Goal: Task Accomplishment & Management: Manage account settings

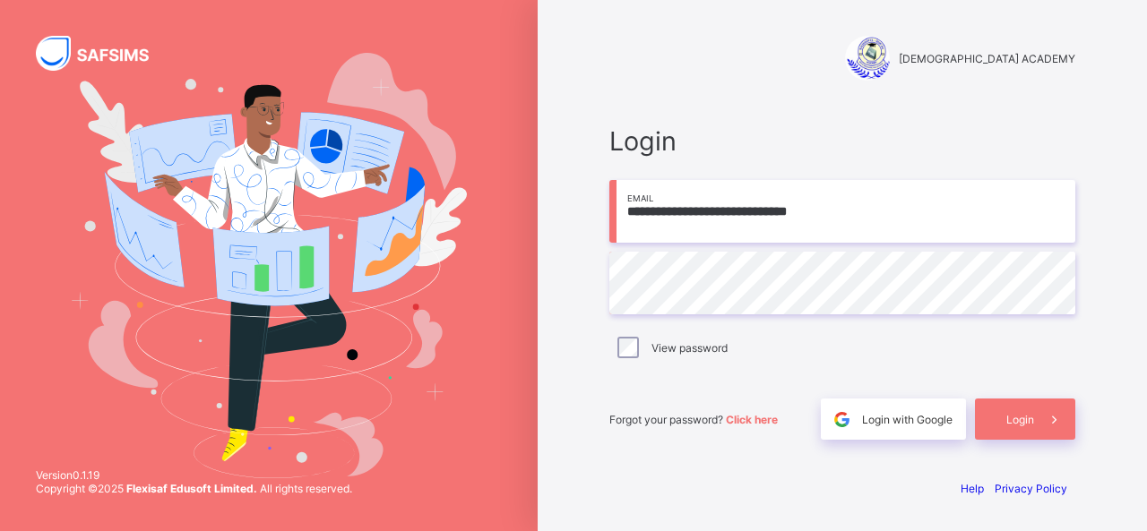
click at [862, 214] on input "**********" at bounding box center [842, 211] width 466 height 63
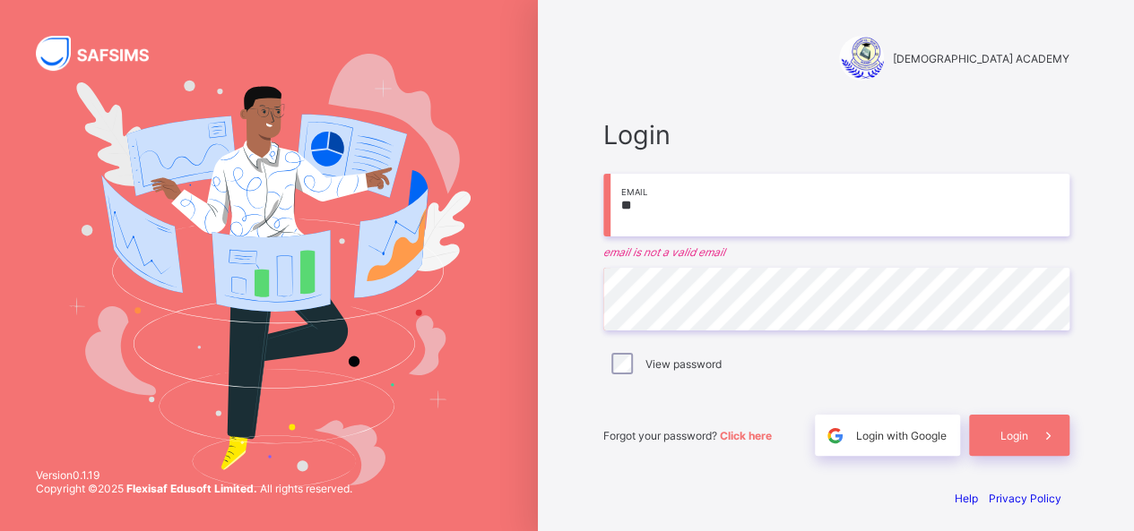
type input "*"
type input "**********"
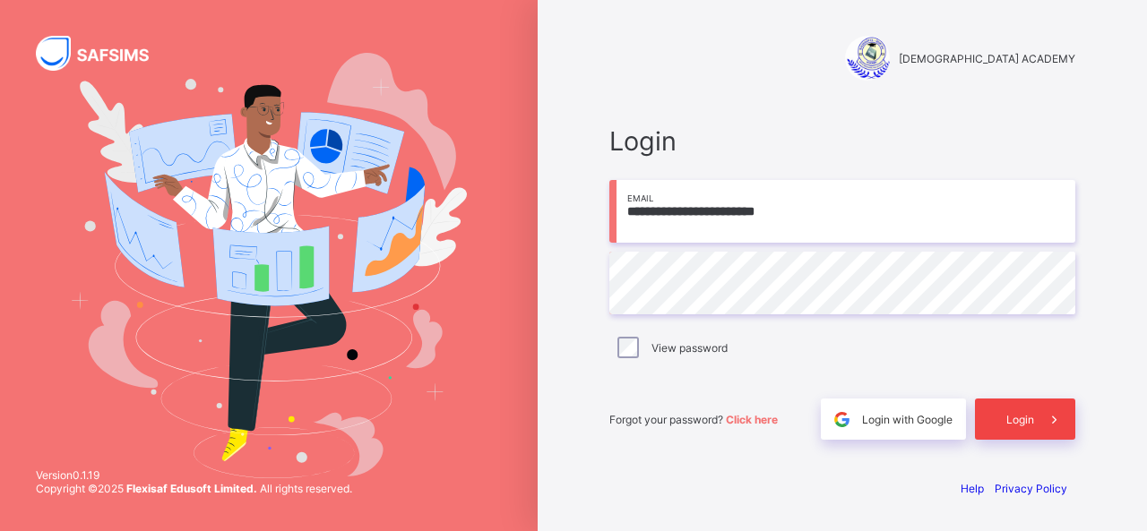
click at [1016, 433] on div "Login" at bounding box center [1025, 419] width 100 height 41
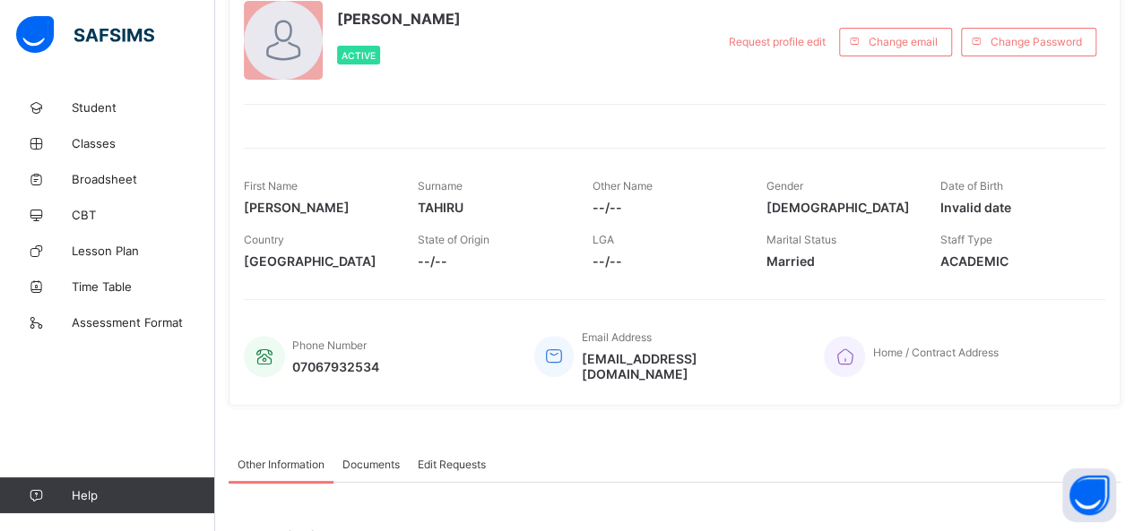
scroll to position [127, 0]
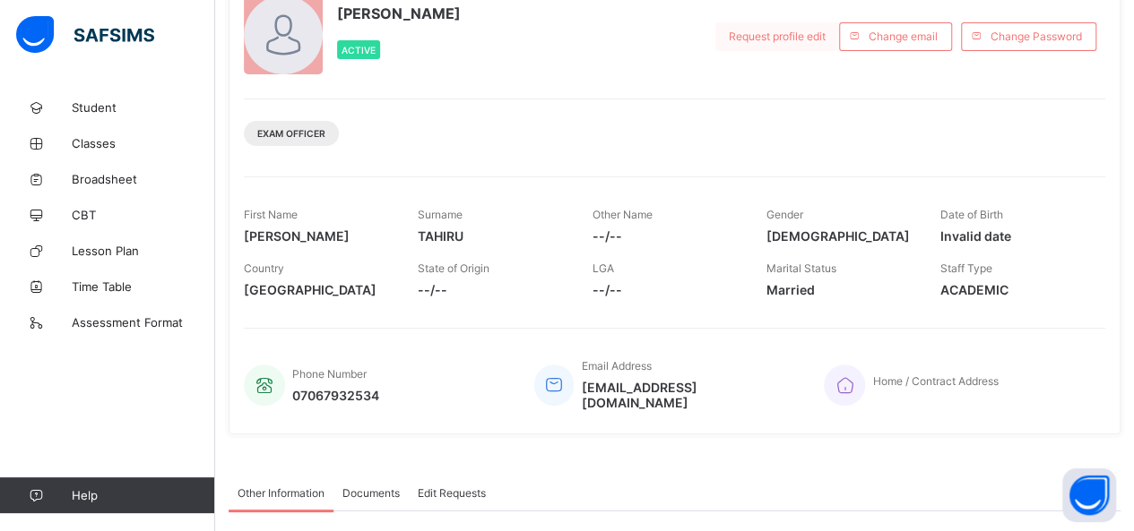
click at [771, 32] on span "Request profile edit" at bounding box center [777, 36] width 97 height 13
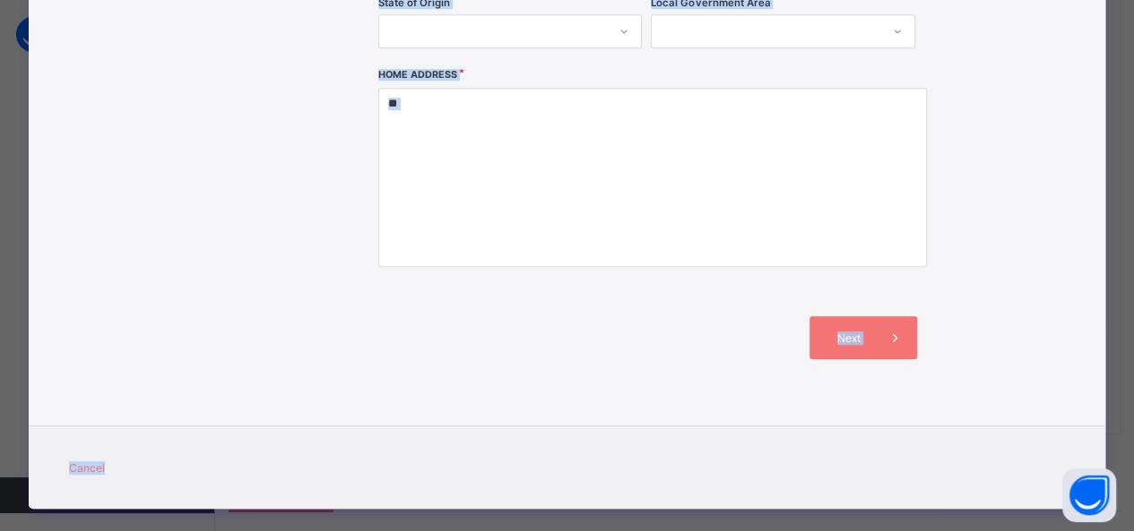
scroll to position [565, 0]
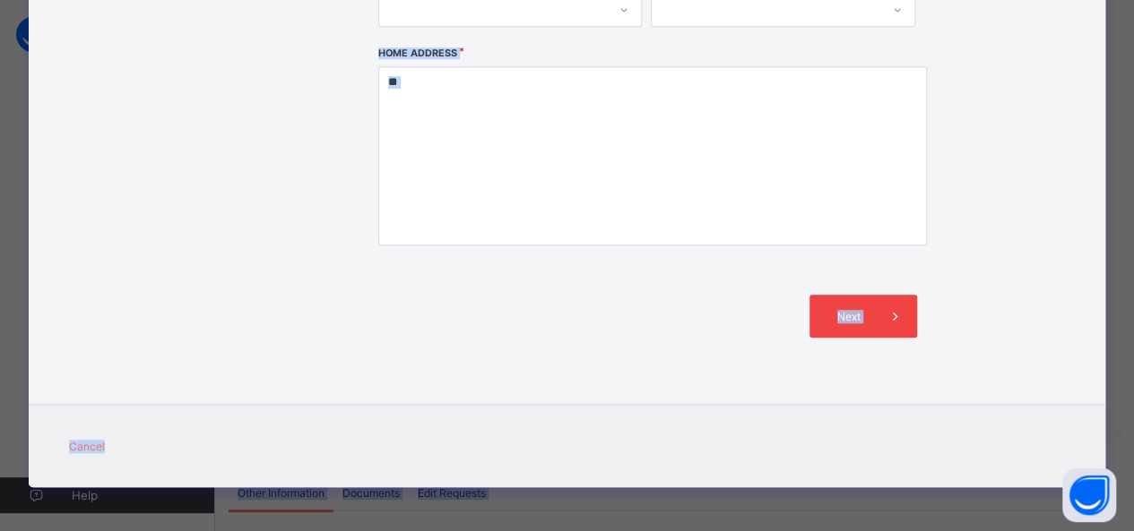
click at [883, 317] on span at bounding box center [895, 316] width 43 height 43
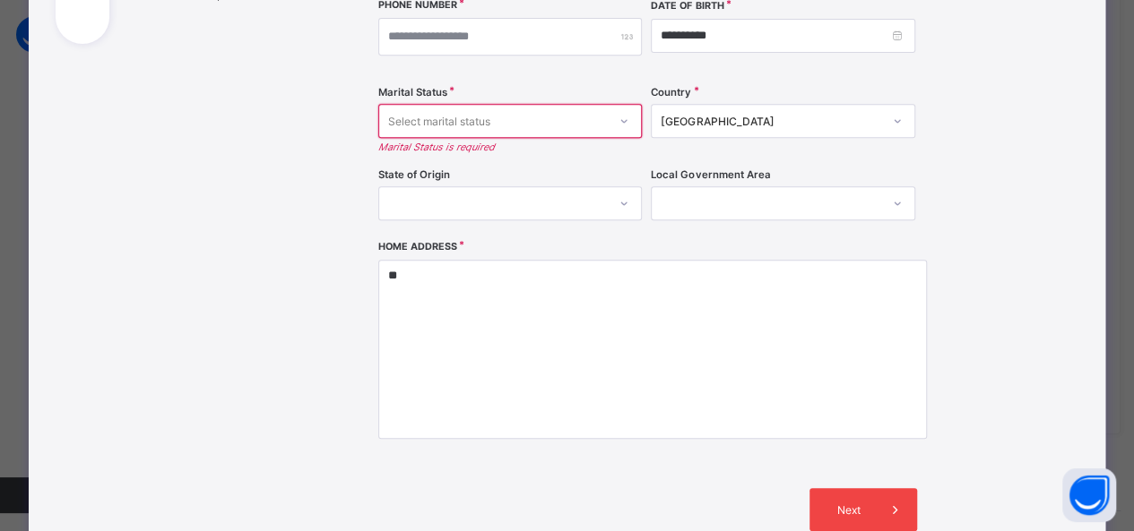
scroll to position [373, 0]
click at [900, 498] on span at bounding box center [895, 508] width 43 height 43
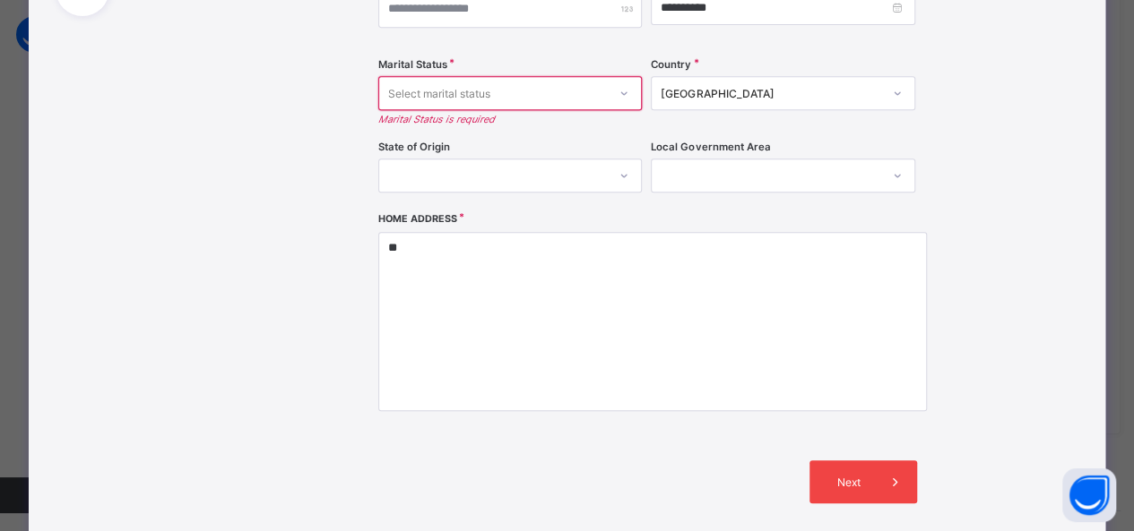
scroll to position [405, 0]
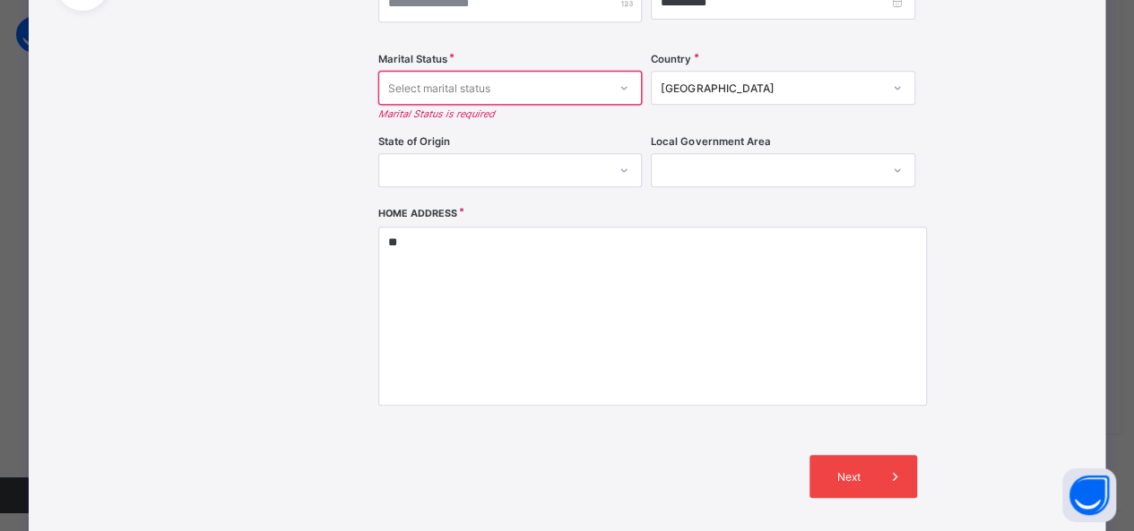
click at [892, 493] on span at bounding box center [895, 476] width 43 height 43
click at [891, 471] on icon at bounding box center [895, 477] width 20 height 18
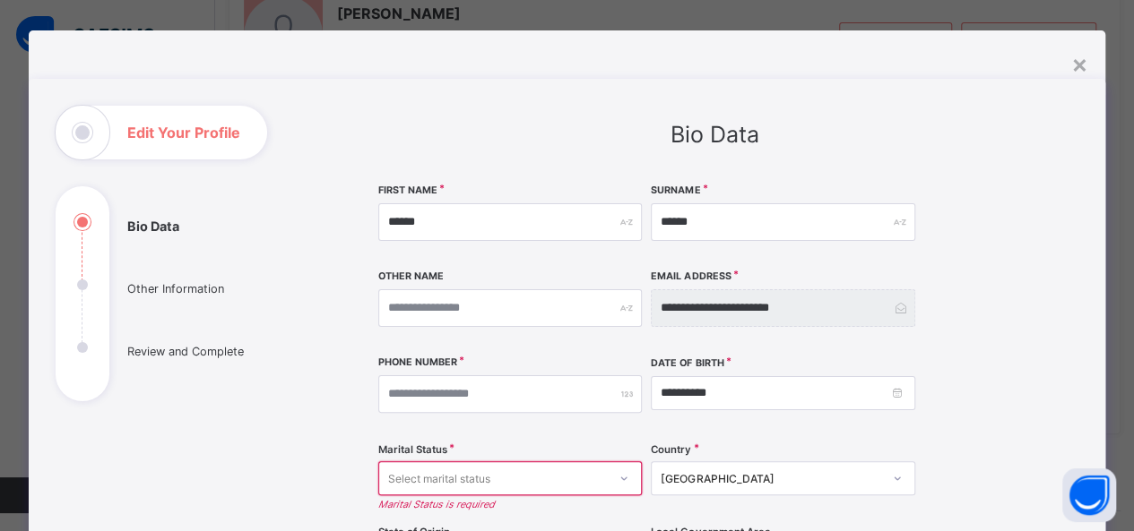
scroll to position [0, 0]
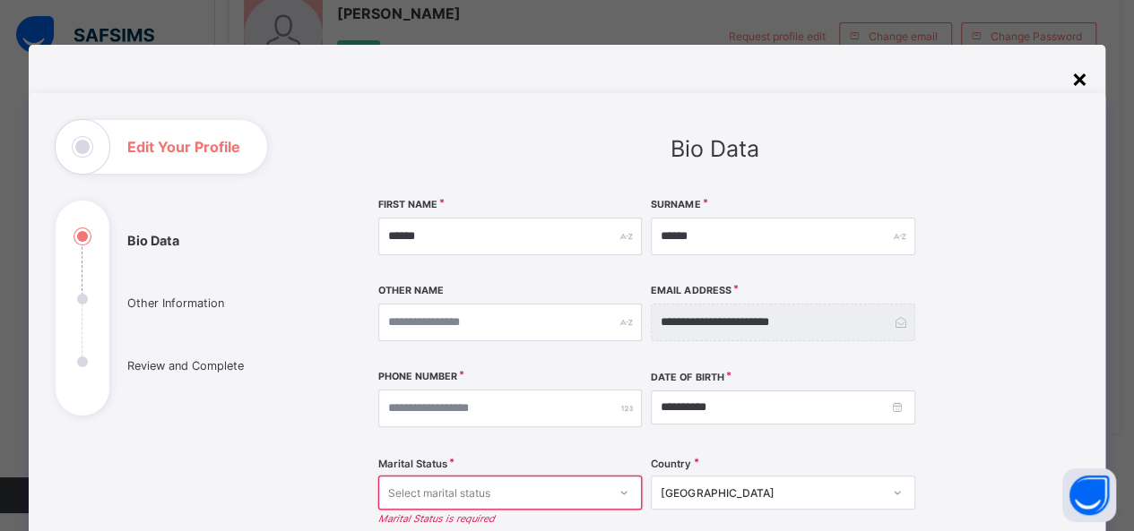
click at [1087, 81] on div "×" at bounding box center [1078, 78] width 17 height 30
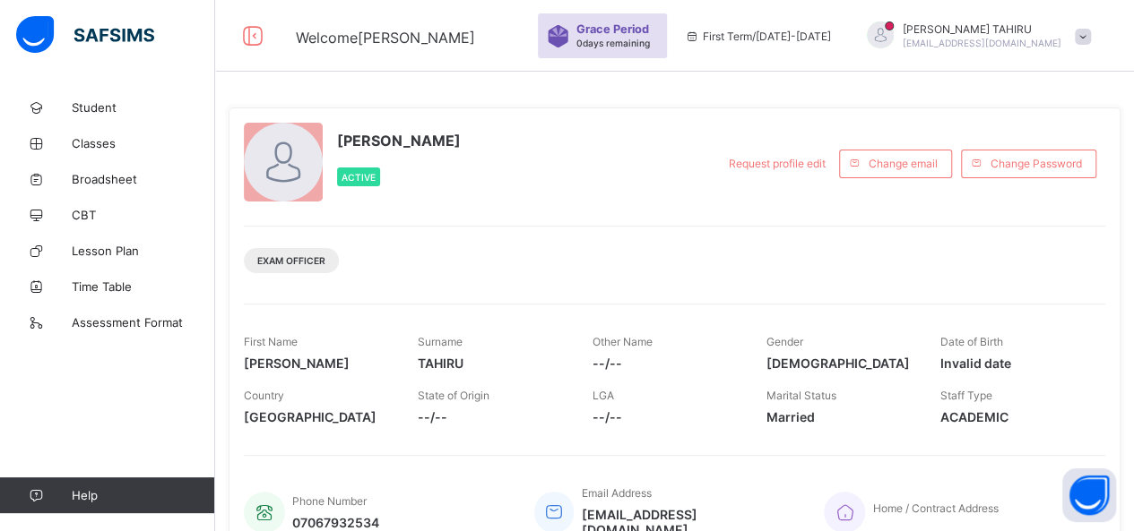
click at [690, 204] on div "[PERSON_NAME] Active Request profile edit Change email Change Password Exam Off…" at bounding box center [675, 335] width 892 height 454
